Goal: Navigation & Orientation: Find specific page/section

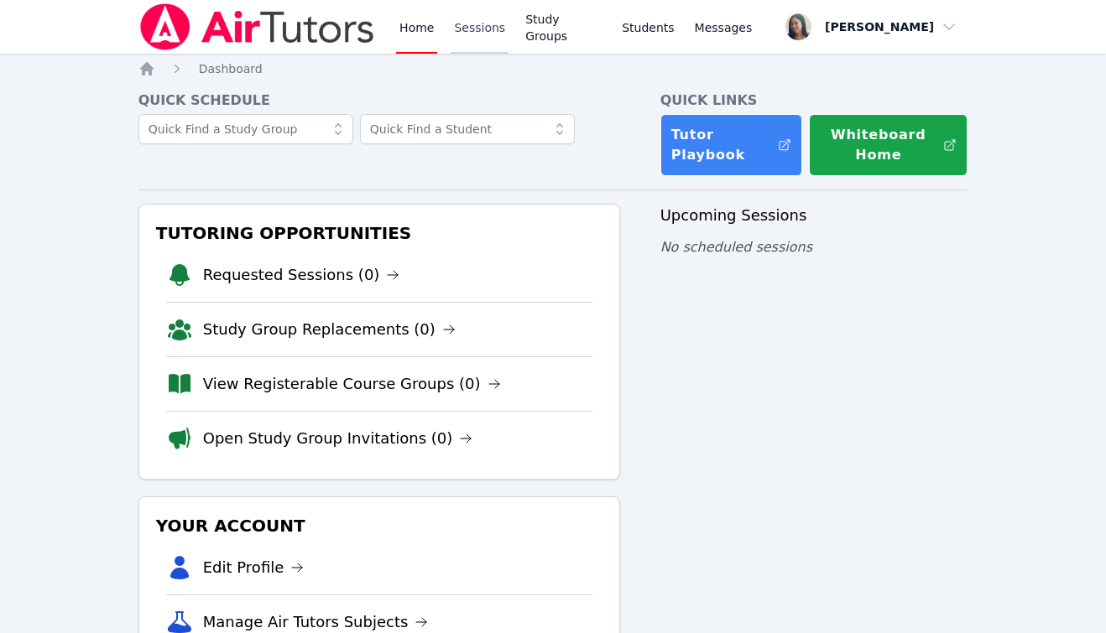
click at [482, 26] on link "Sessions" at bounding box center [480, 27] width 58 height 54
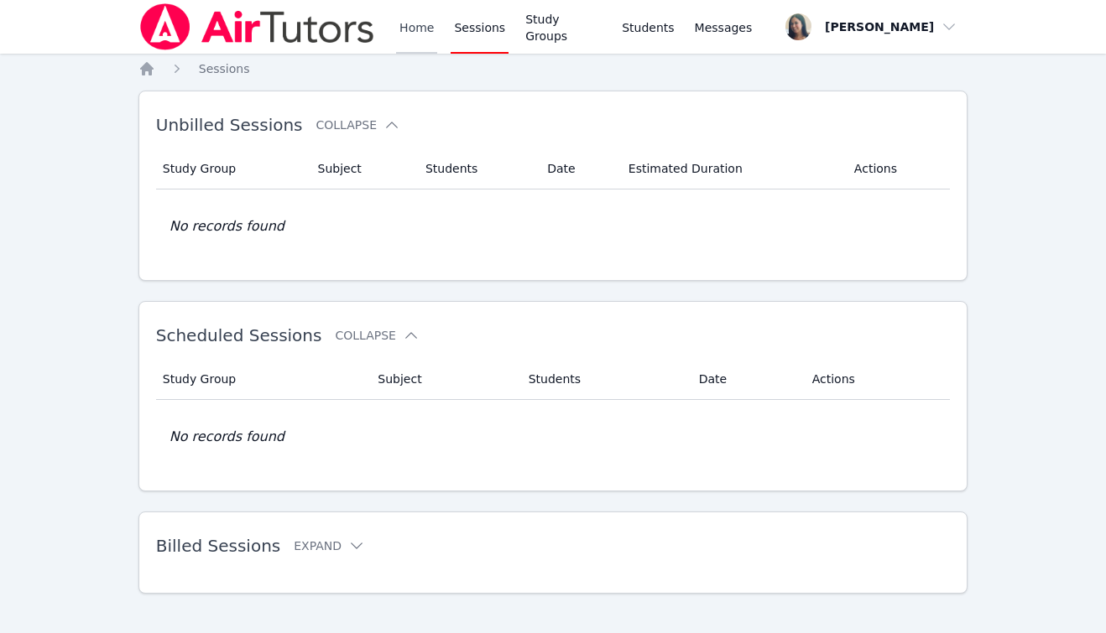
click at [418, 33] on link "Home" at bounding box center [416, 27] width 41 height 54
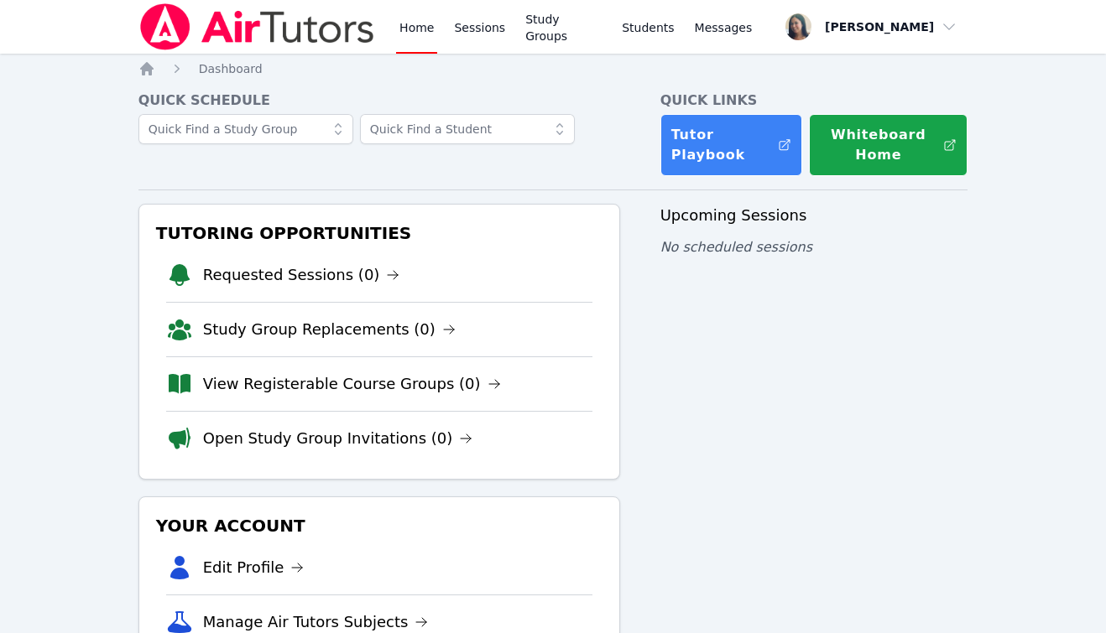
drag, startPoint x: 1014, startPoint y: 0, endPoint x: 688, endPoint y: 323, distance: 459.2
click at [688, 323] on div "Upcoming Sessions No scheduled sessions" at bounding box center [814, 488] width 308 height 569
click at [1008, 44] on nav "Home Sessions Study Groups Students Messages Open user menu [PERSON_NAME] Open …" at bounding box center [553, 27] width 1106 height 54
